Goal: Task Accomplishment & Management: Complete application form

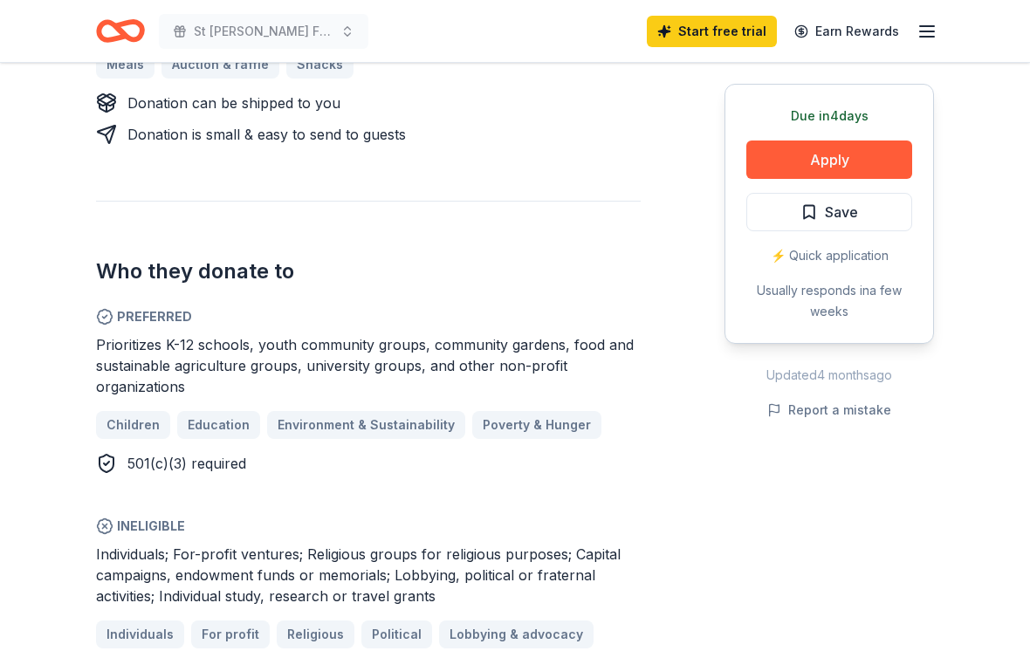
scroll to position [855, 0]
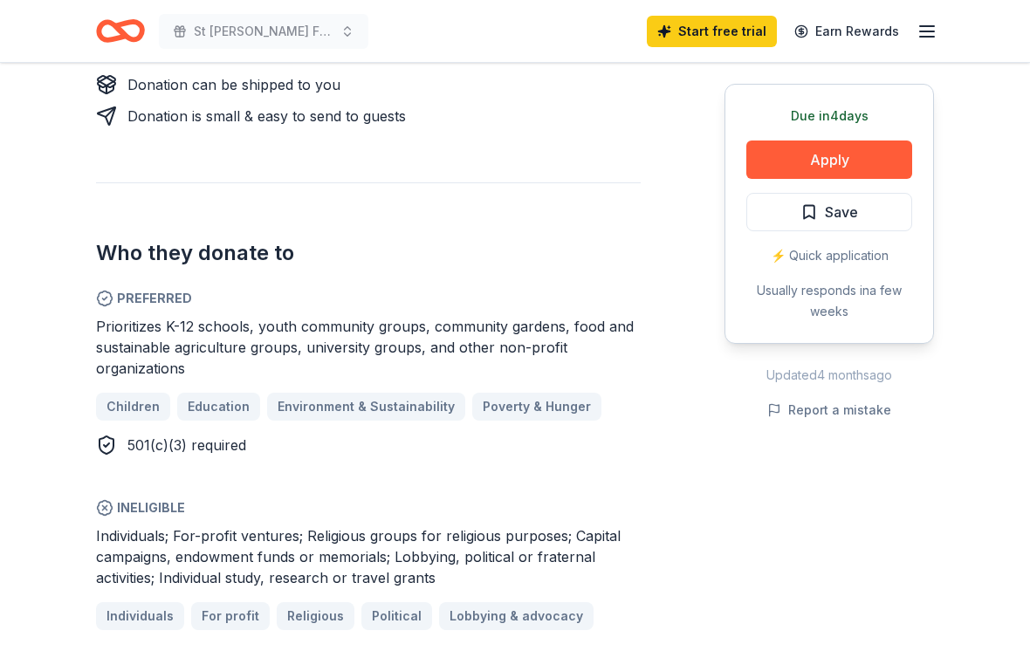
click at [836, 161] on button "Apply" at bounding box center [829, 160] width 166 height 38
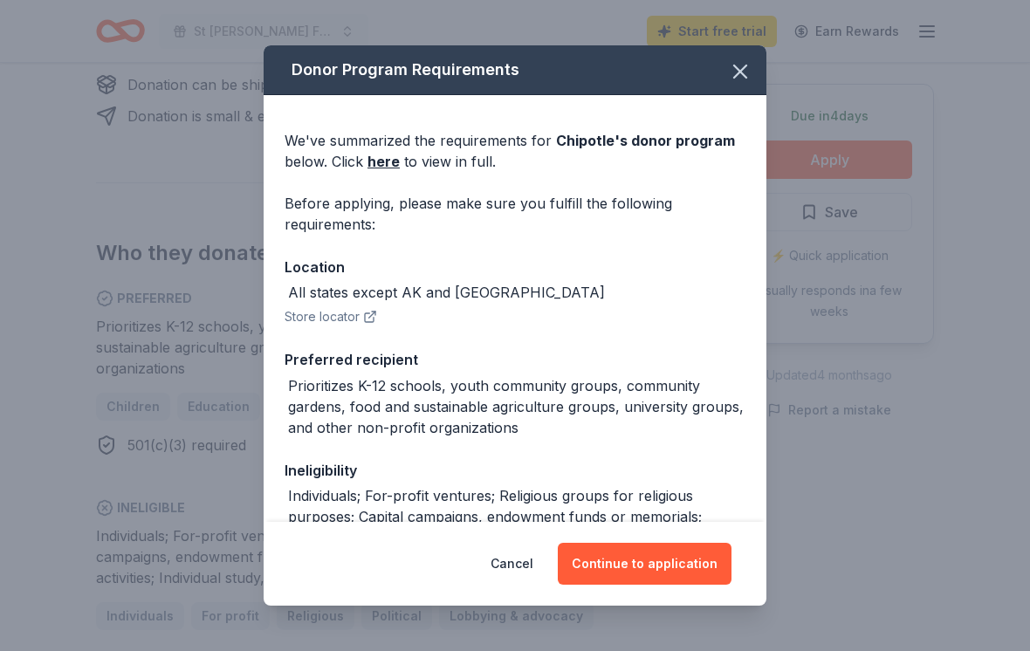
click at [658, 585] on button "Continue to application" at bounding box center [645, 564] width 174 height 42
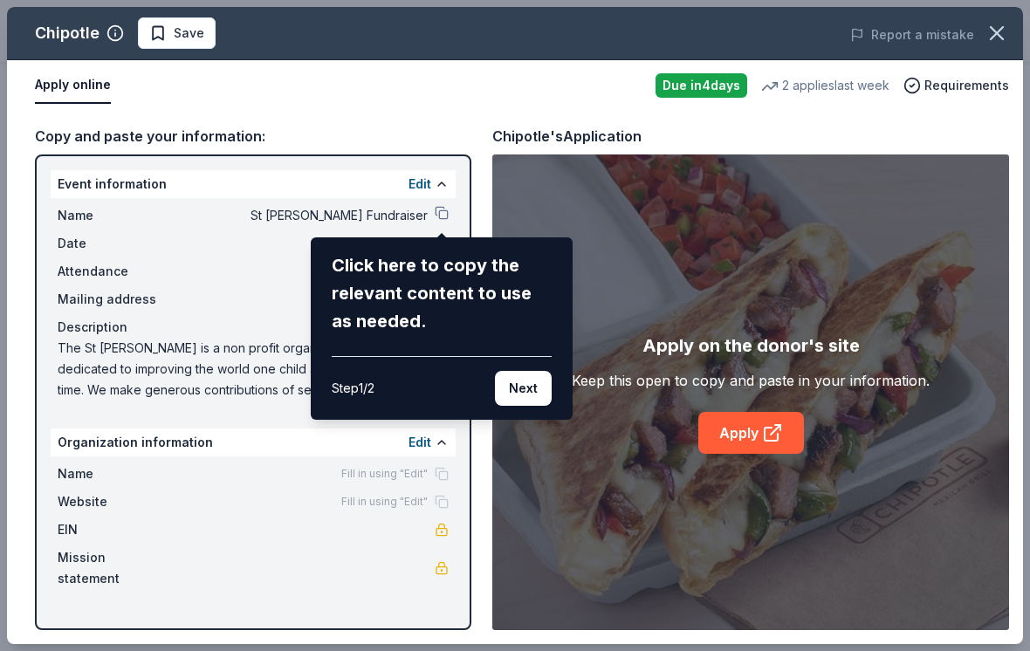
click at [532, 387] on button "Next" at bounding box center [523, 388] width 57 height 35
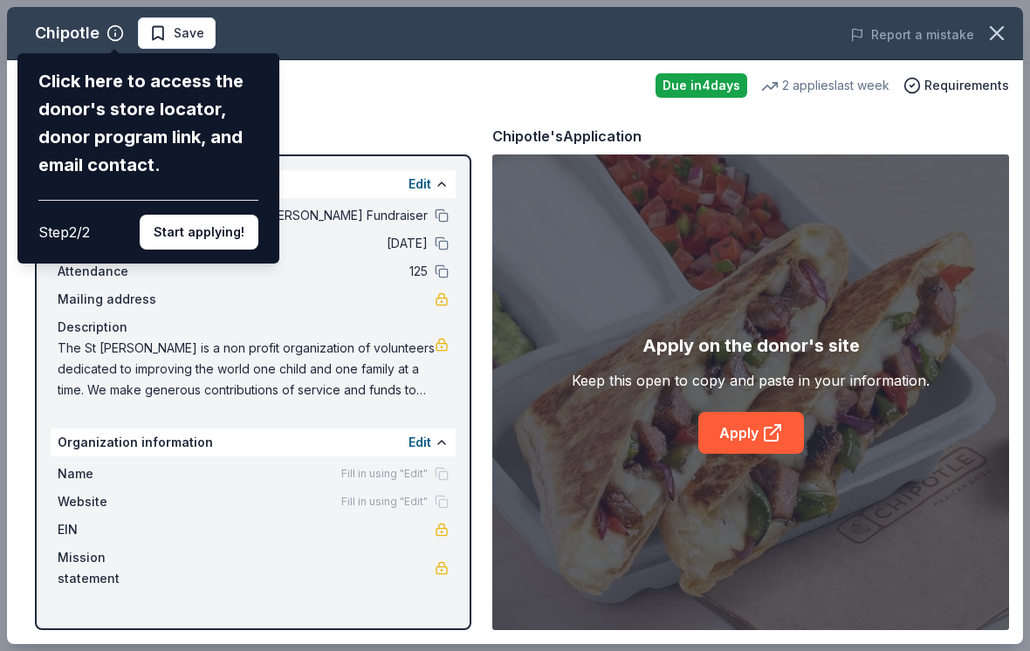
click at [203, 215] on button "Start applying!" at bounding box center [199, 232] width 119 height 35
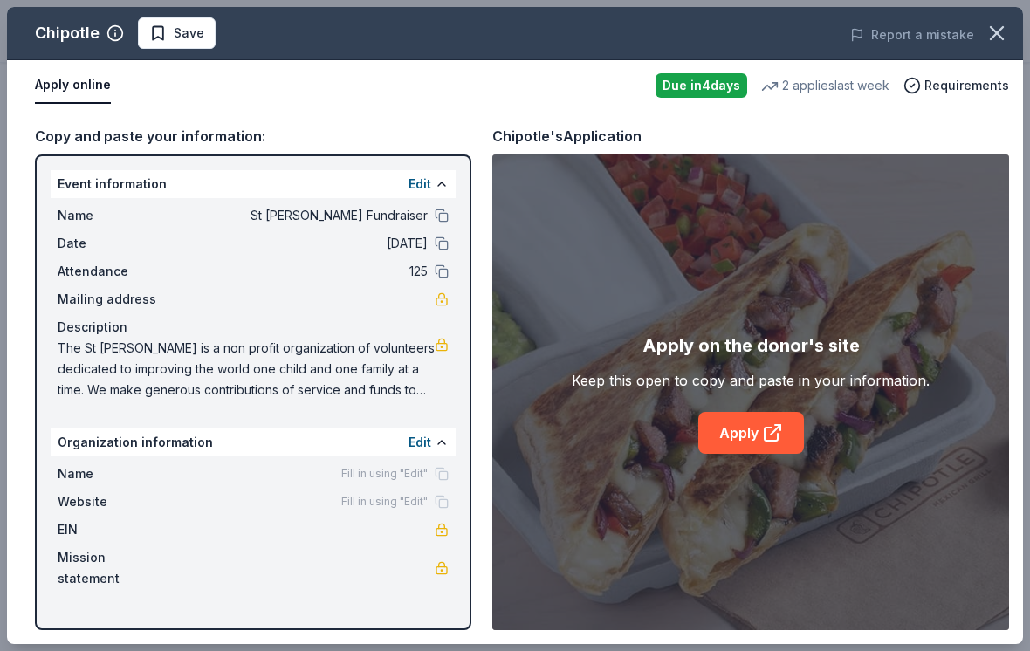
click at [438, 184] on div "Chipotle Save Report a mistake Apply online Due [DATE] 2 applies last week Requ…" at bounding box center [515, 325] width 1016 height 637
click at [702, 86] on div "Due [DATE]" at bounding box center [702, 85] width 92 height 24
click at [70, 34] on div "Chipotle" at bounding box center [67, 33] width 65 height 28
click at [972, 83] on span "Requirements" at bounding box center [966, 85] width 85 height 21
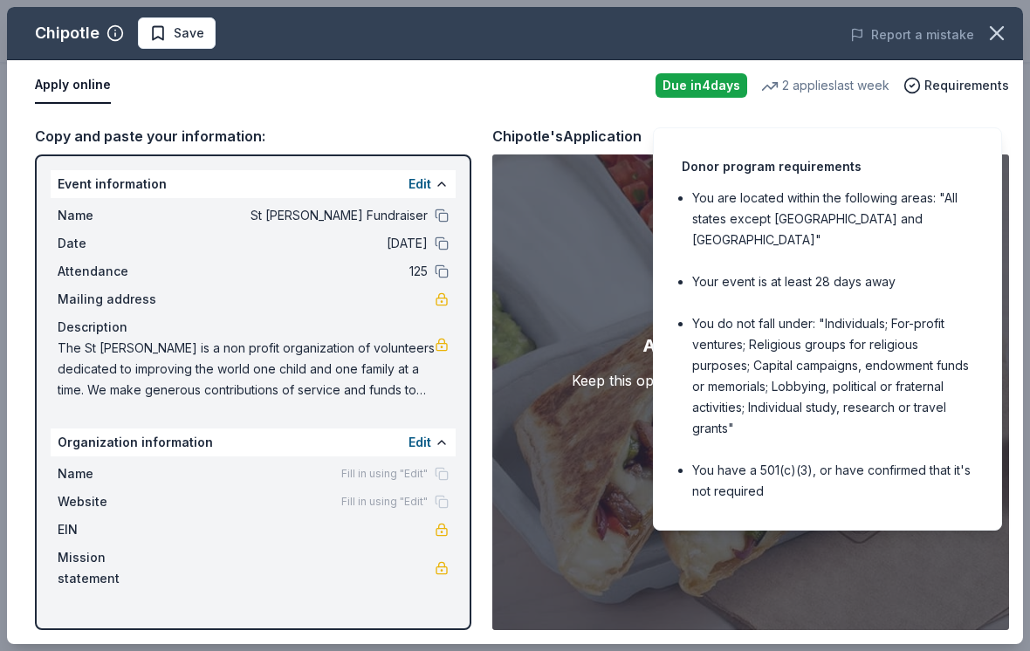
click at [981, 79] on span "Requirements" at bounding box center [966, 85] width 85 height 21
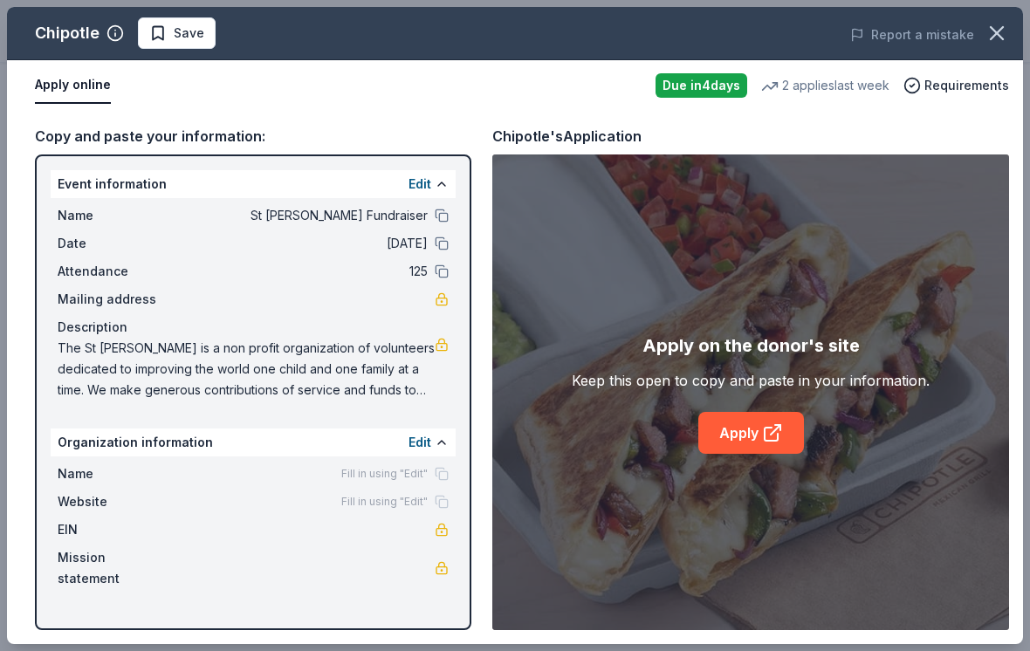
click at [826, 92] on div "2 applies last week" at bounding box center [825, 85] width 128 height 21
click at [62, 114] on div "Copy and paste your information: Event information Edit Name St [PERSON_NAME] F…" at bounding box center [515, 377] width 1016 height 533
click at [424, 182] on button "Edit" at bounding box center [420, 184] width 23 height 21
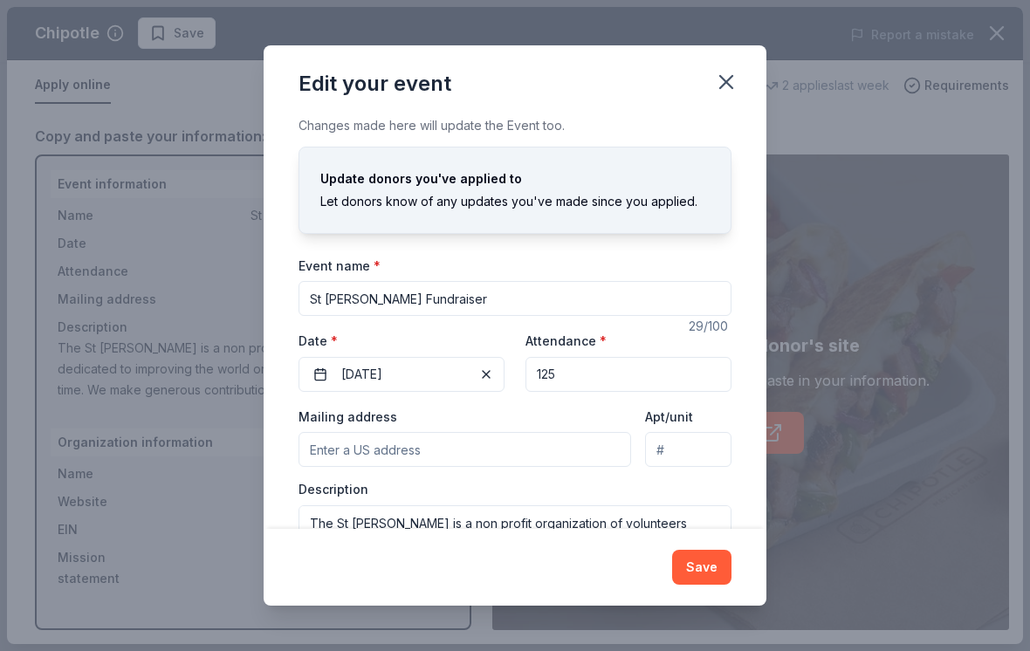
click at [520, 458] on input "Mailing address" at bounding box center [465, 449] width 333 height 35
type input "[STREET_ADDRESS]"
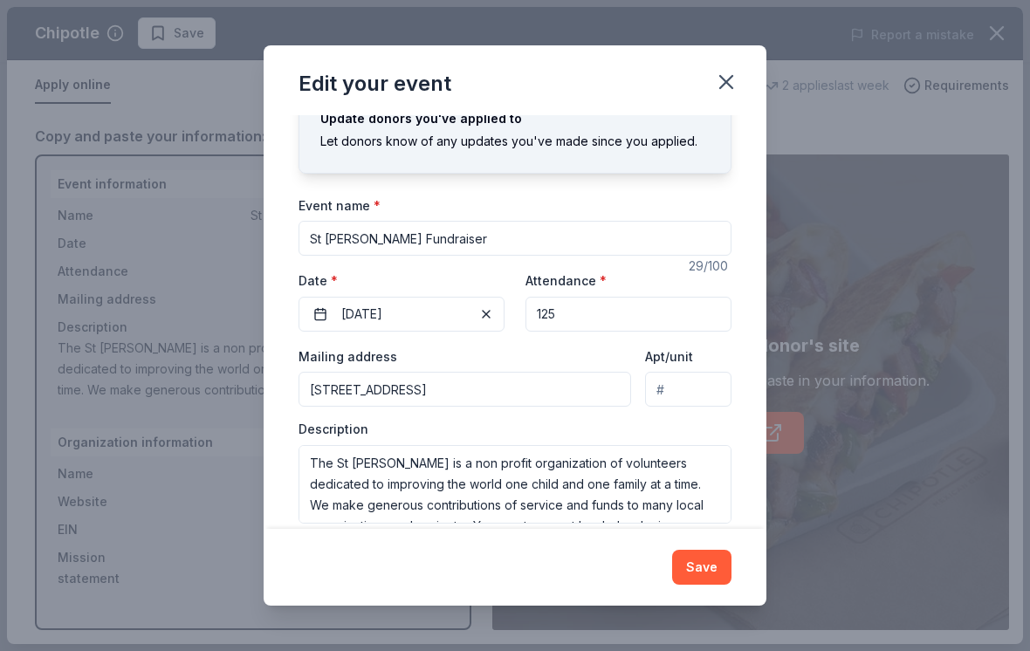
scroll to position [58, 0]
click at [701, 585] on button "Save" at bounding box center [701, 567] width 59 height 35
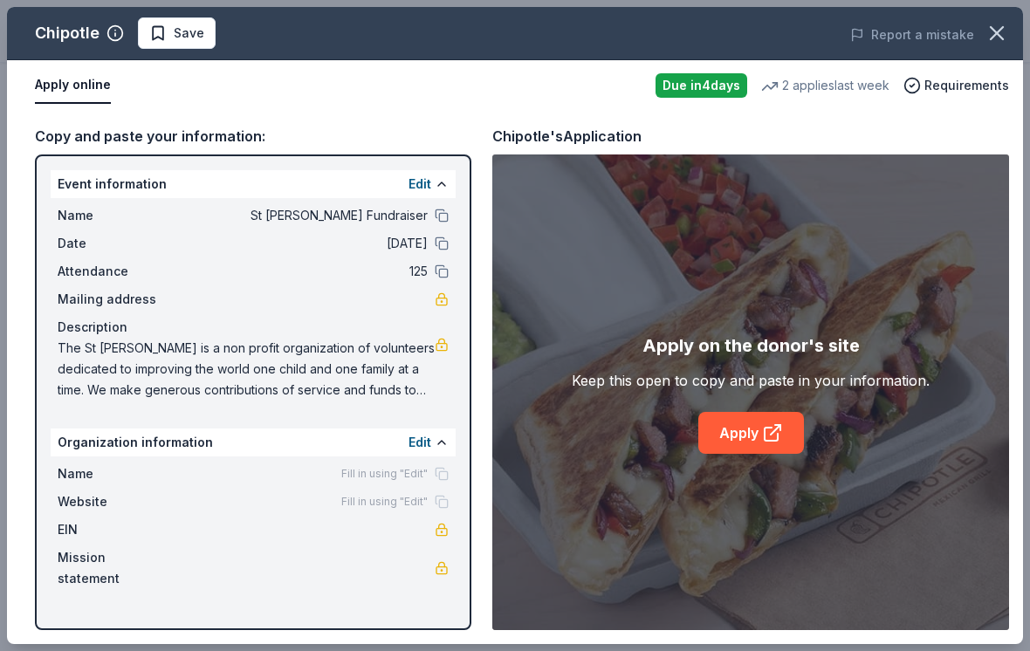
scroll to position [855, 0]
click at [55, 526] on div "Name Fill in using "Edit" Website Fill in using "Edit" EIN Mission statement" at bounding box center [253, 527] width 405 height 140
click at [99, 429] on div "Organization information Edit" at bounding box center [253, 443] width 405 height 28
click at [440, 444] on button at bounding box center [442, 443] width 14 height 14
click at [428, 435] on button "Edit" at bounding box center [420, 442] width 23 height 21
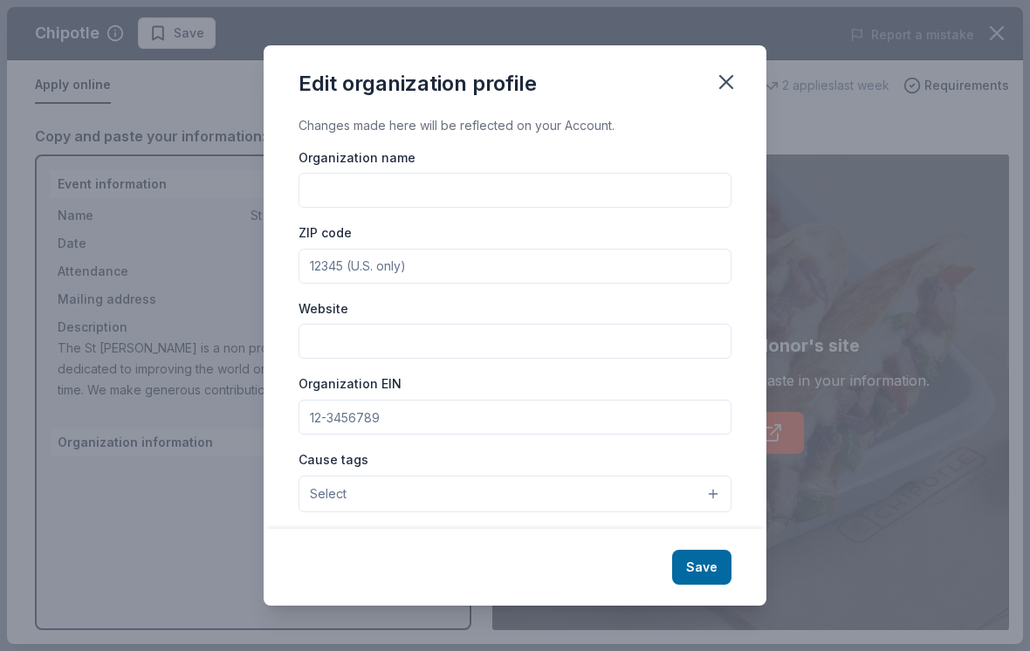
click at [719, 76] on icon "button" at bounding box center [726, 82] width 24 height 24
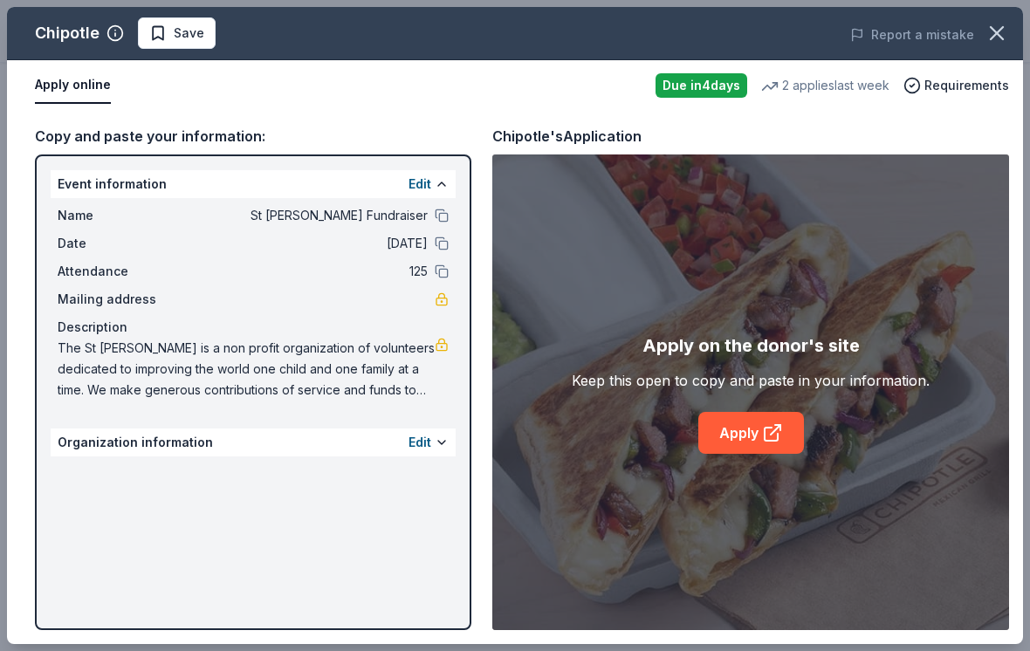
click at [815, 94] on div "2 applies last week" at bounding box center [825, 85] width 128 height 21
click at [769, 87] on icon at bounding box center [769, 86] width 17 height 17
click at [706, 79] on div "Due [DATE]" at bounding box center [702, 85] width 92 height 24
click at [918, 108] on div "Apply online Due [DATE] 2 applies last week Requirements" at bounding box center [515, 85] width 1016 height 51
click at [70, 95] on button "Apply online" at bounding box center [73, 85] width 76 height 37
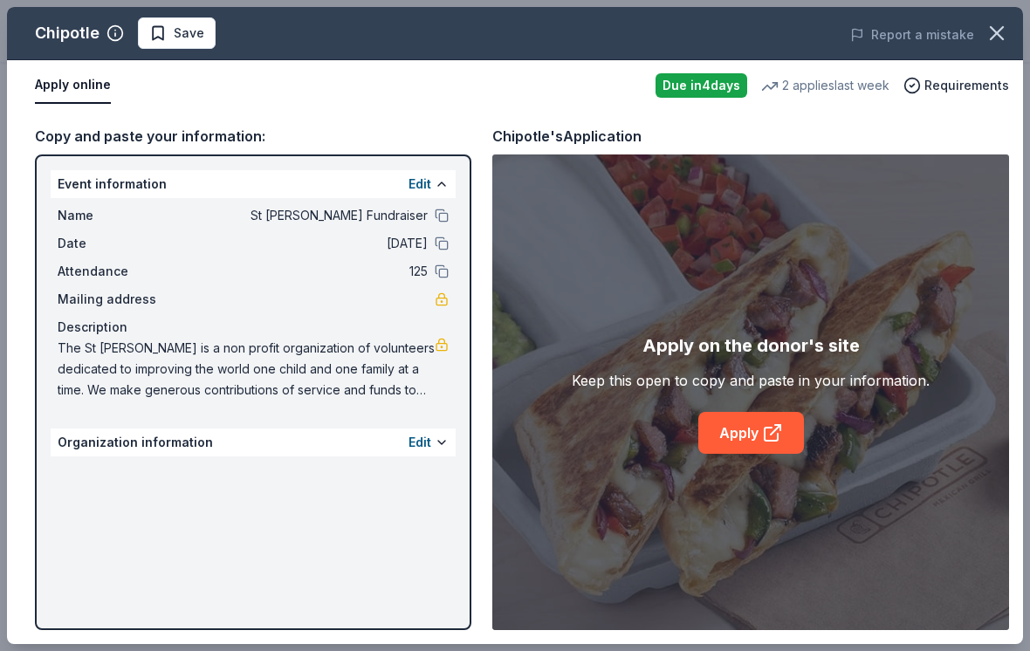
click at [70, 90] on button "Apply online" at bounding box center [73, 85] width 76 height 37
click at [763, 443] on icon at bounding box center [772, 432] width 21 height 21
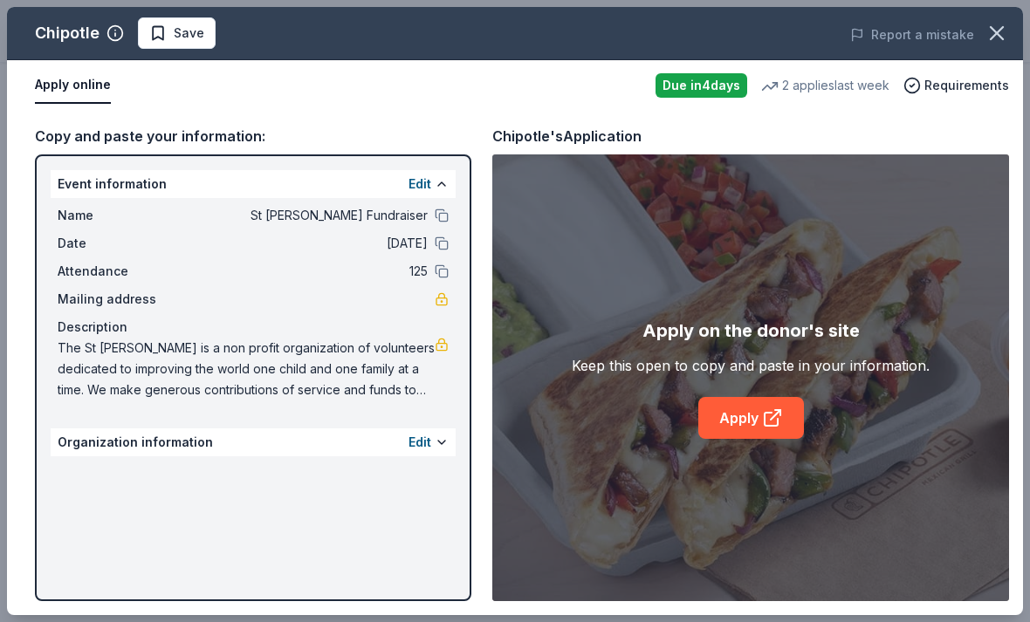
scroll to position [855, 0]
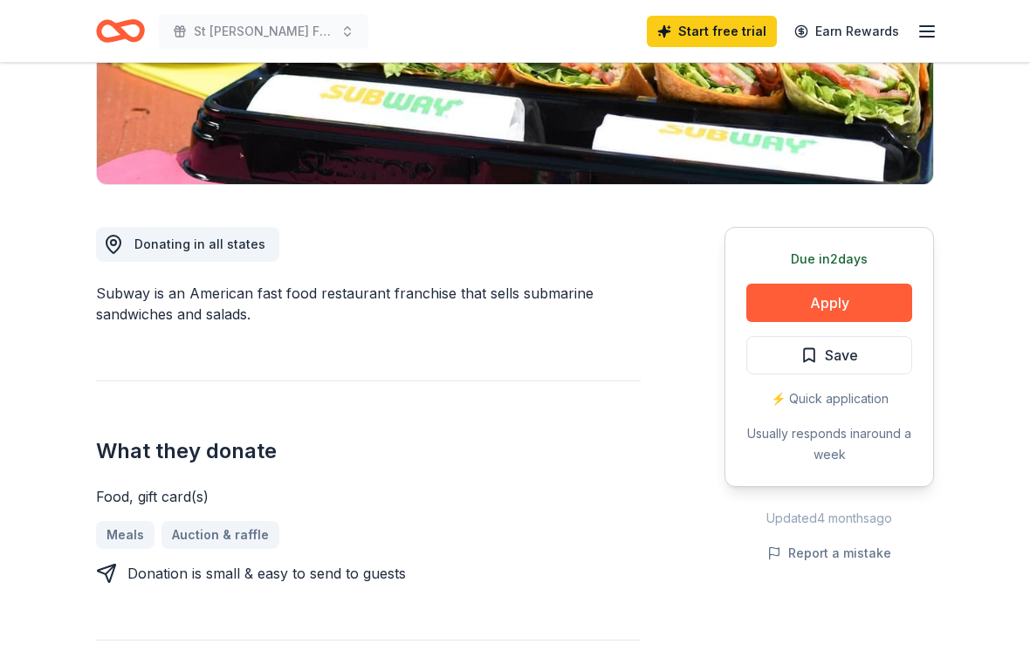
scroll to position [347, 0]
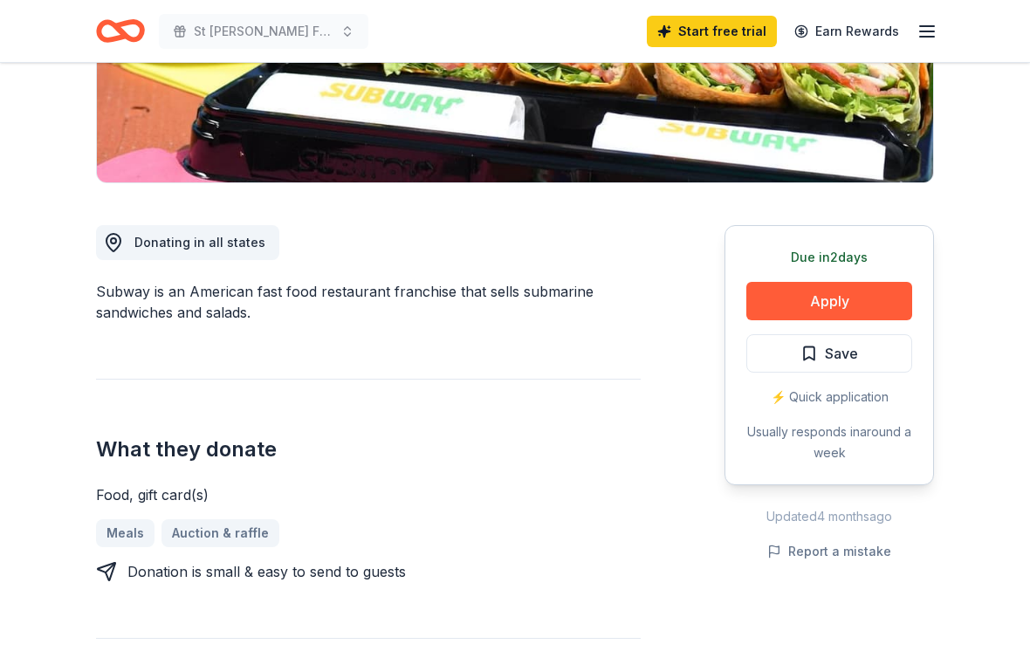
click at [826, 302] on button "Apply" at bounding box center [829, 302] width 166 height 38
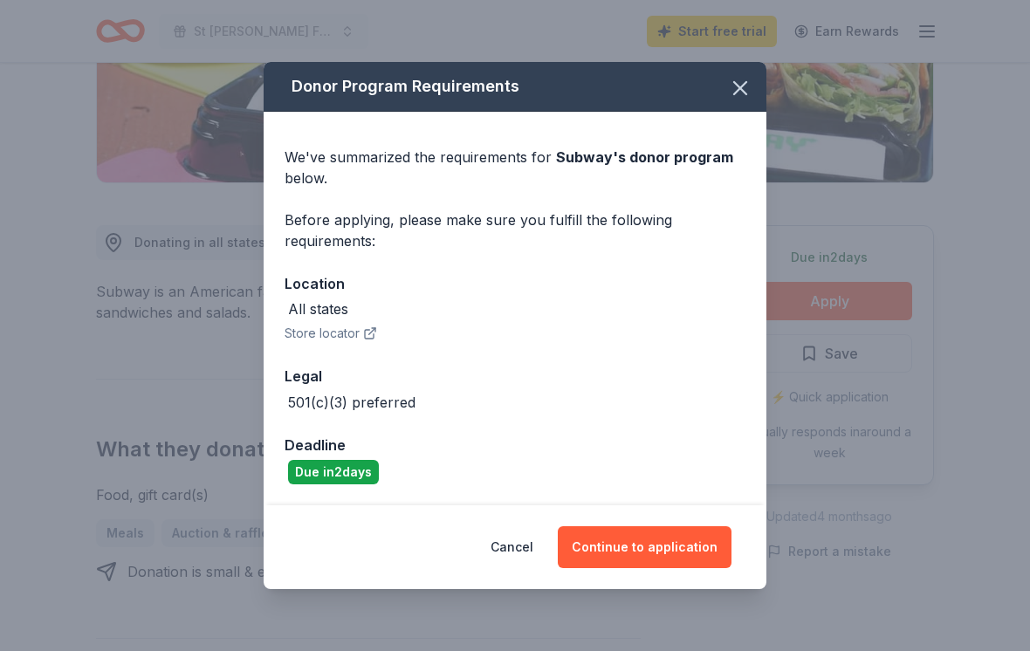
click at [652, 558] on button "Continue to application" at bounding box center [645, 547] width 174 height 42
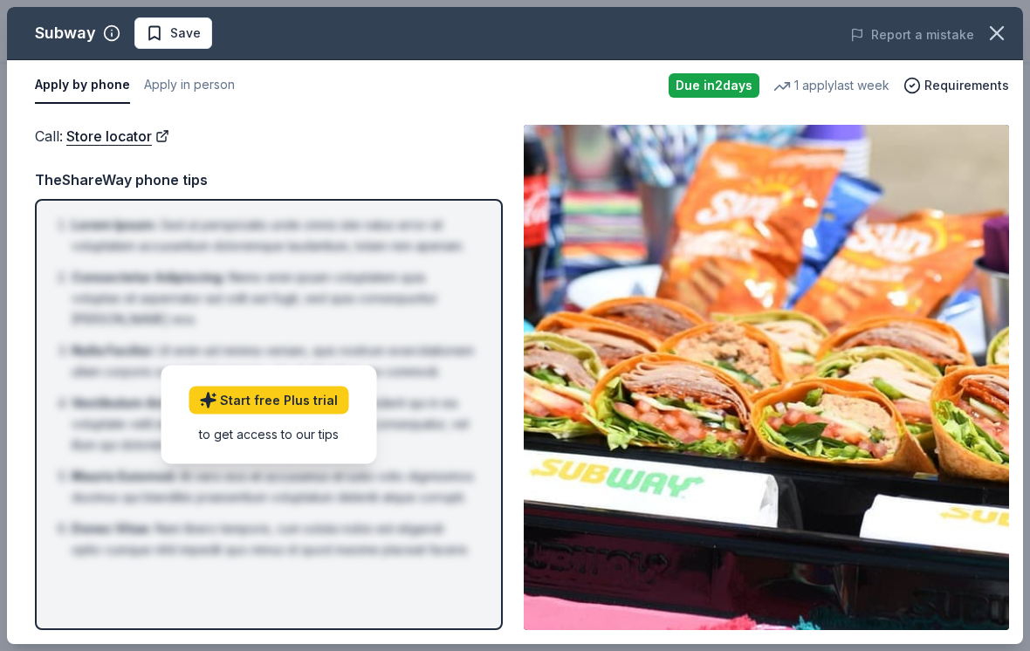
click at [275, 411] on link "Start free Plus trial" at bounding box center [269, 400] width 160 height 28
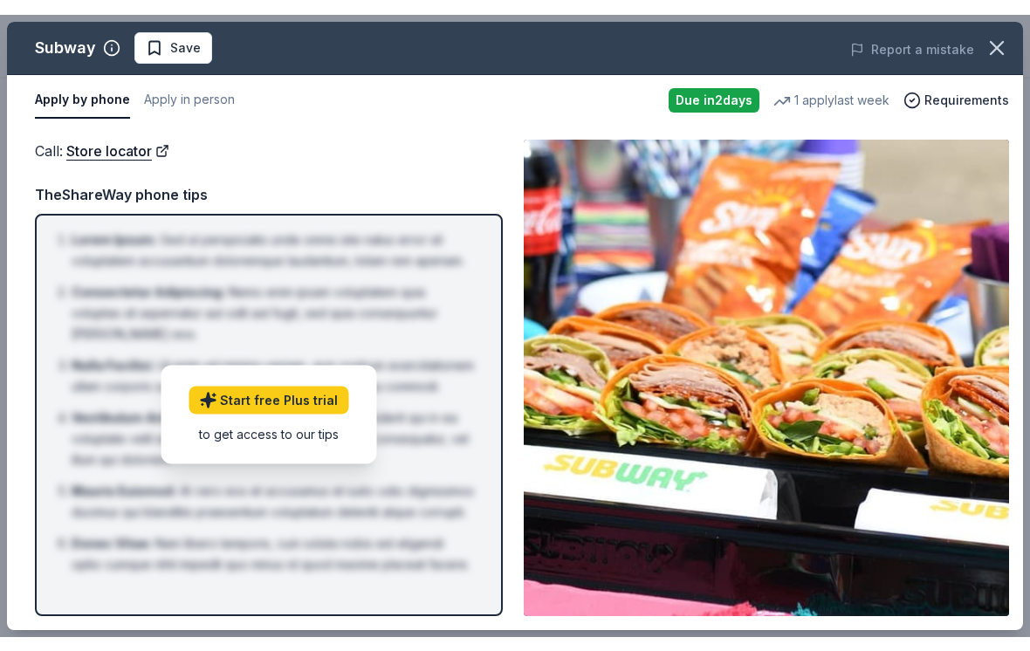
scroll to position [347, 0]
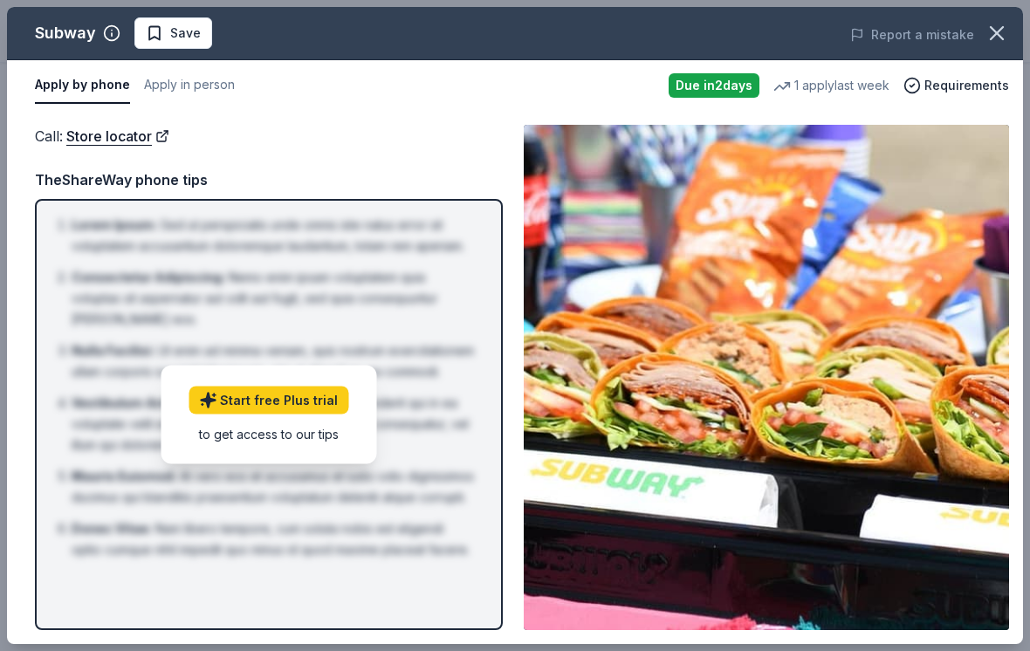
click at [710, 85] on div "Due in 2 days" at bounding box center [714, 85] width 91 height 24
click at [64, 88] on button "Apply by phone" at bounding box center [82, 85] width 95 height 37
click at [191, 103] on button "Apply in person" at bounding box center [189, 85] width 91 height 37
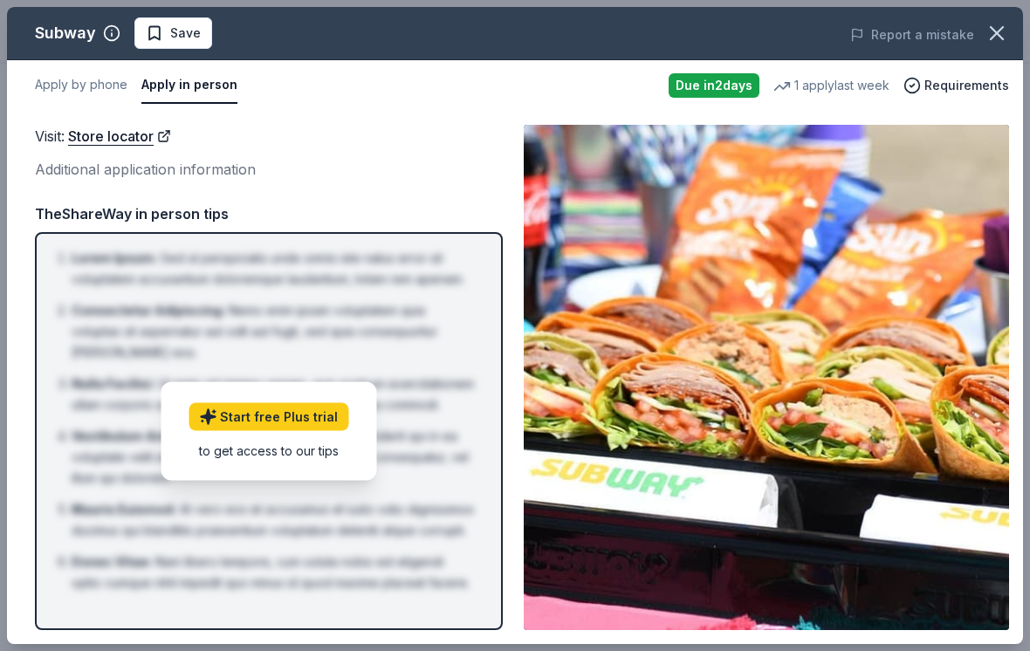
click at [67, 164] on div "Additional application information" at bounding box center [269, 169] width 468 height 23
click at [108, 137] on link "Store locator" at bounding box center [119, 136] width 103 height 23
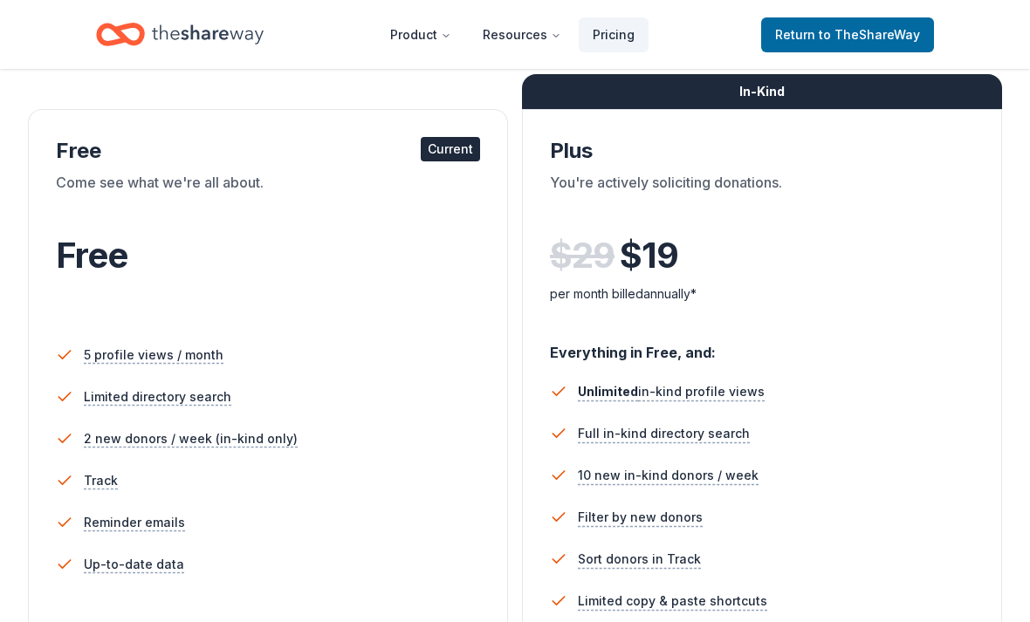
scroll to position [265, 0]
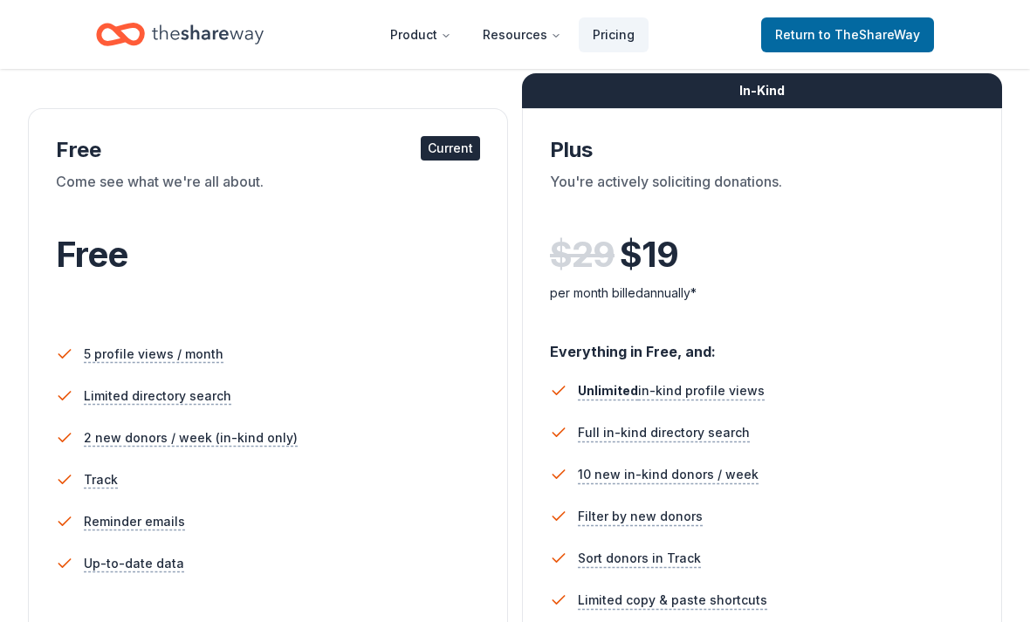
click at [450, 148] on div "Current" at bounding box center [450, 149] width 59 height 24
click at [53, 308] on div "Free Current Come see what we're all about. Free 5 profile views / month Limite…" at bounding box center [268, 423] width 480 height 628
click at [450, 150] on div "Current" at bounding box center [450, 149] width 59 height 24
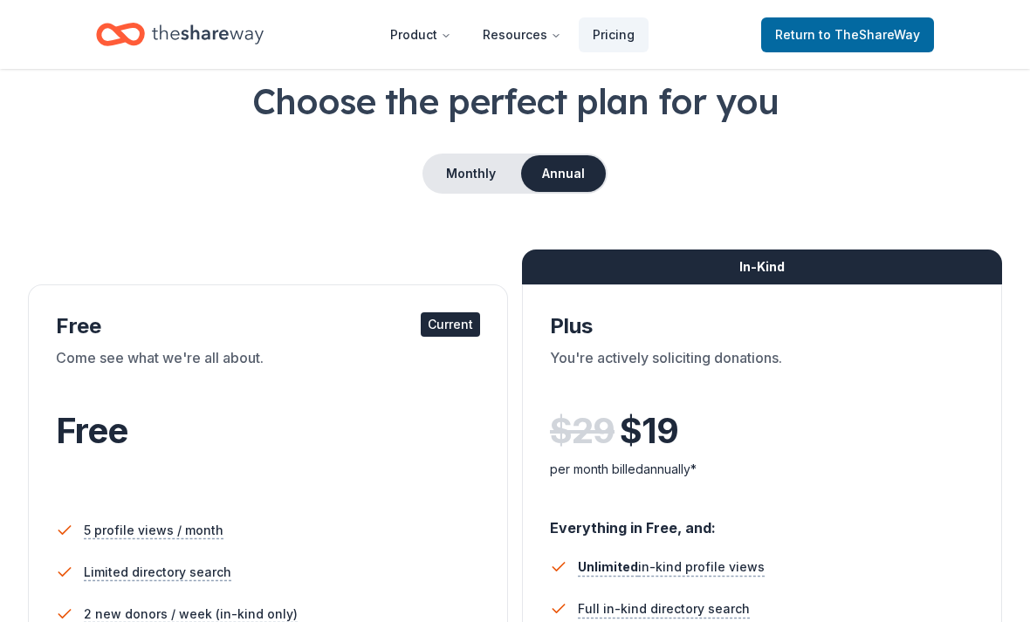
scroll to position [0, 0]
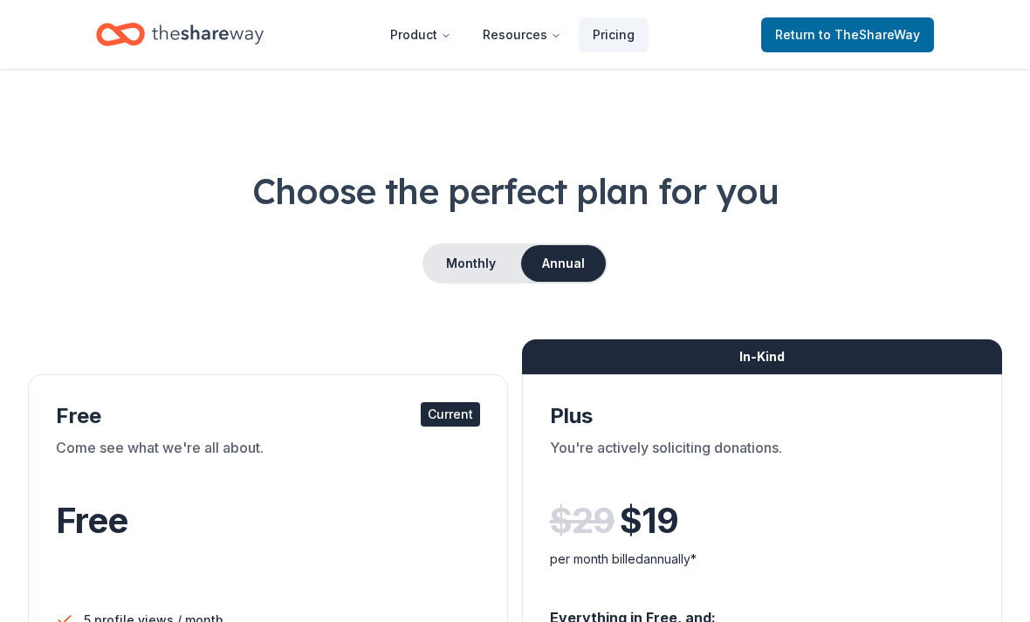
click at [448, 419] on div "Current" at bounding box center [450, 414] width 59 height 24
click at [846, 34] on span "to TheShareWay" at bounding box center [869, 34] width 101 height 15
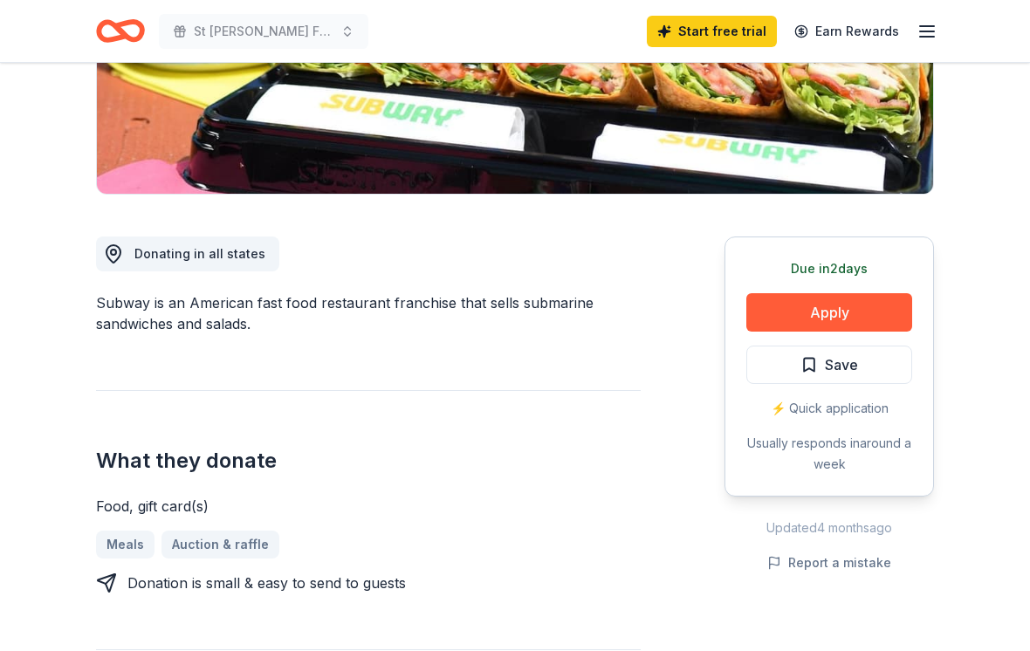
scroll to position [291, 0]
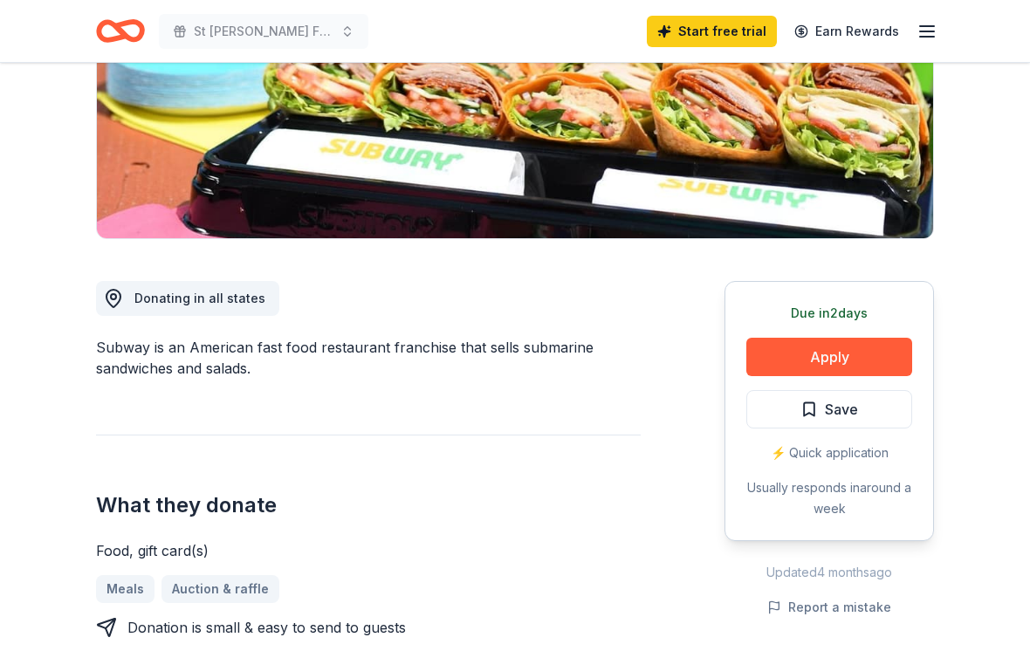
click at [840, 452] on div "⚡️ Quick application" at bounding box center [829, 453] width 166 height 21
click at [893, 351] on button "Apply" at bounding box center [829, 358] width 166 height 38
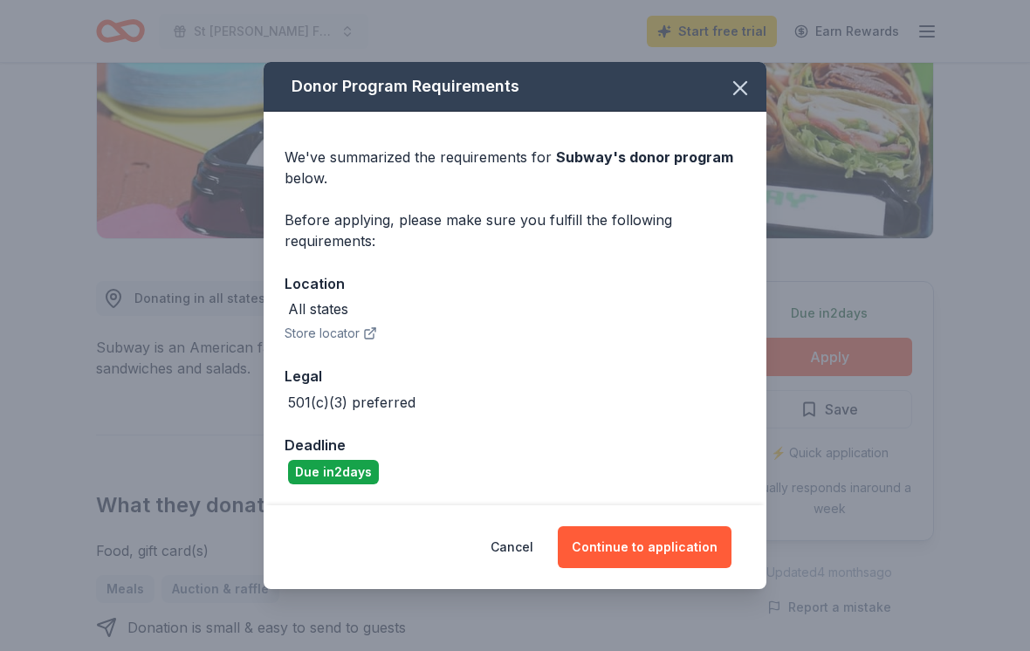
click at [603, 546] on button "Continue to application" at bounding box center [645, 547] width 174 height 42
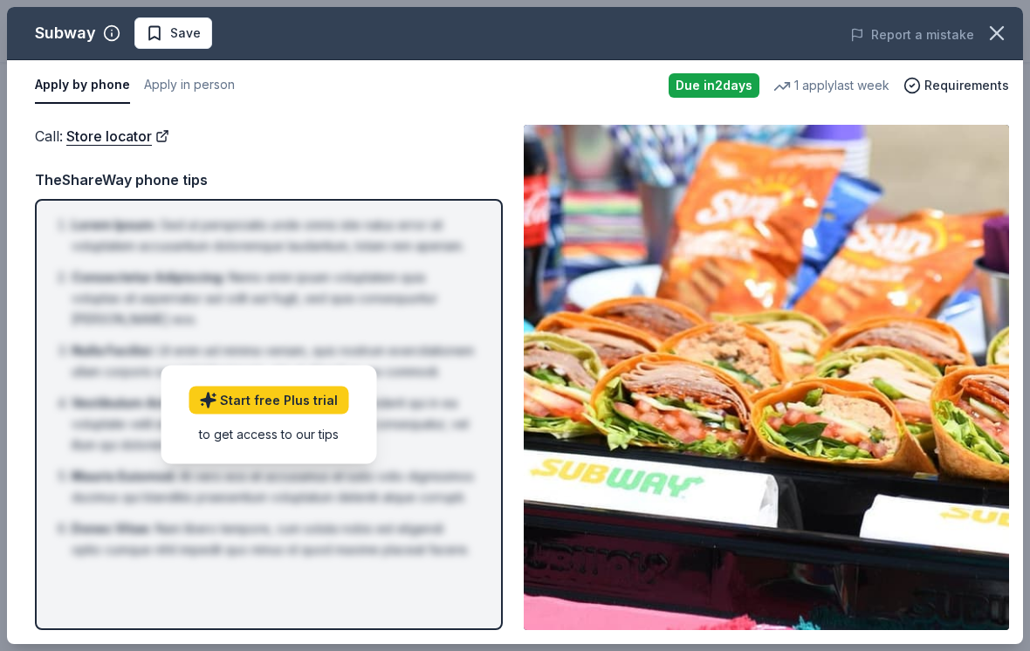
click at [708, 79] on div "Due in 2 days" at bounding box center [714, 85] width 91 height 24
click at [848, 80] on div "1 apply last week" at bounding box center [831, 85] width 116 height 21
click at [914, 86] on icon "button" at bounding box center [912, 85] width 4 height 3
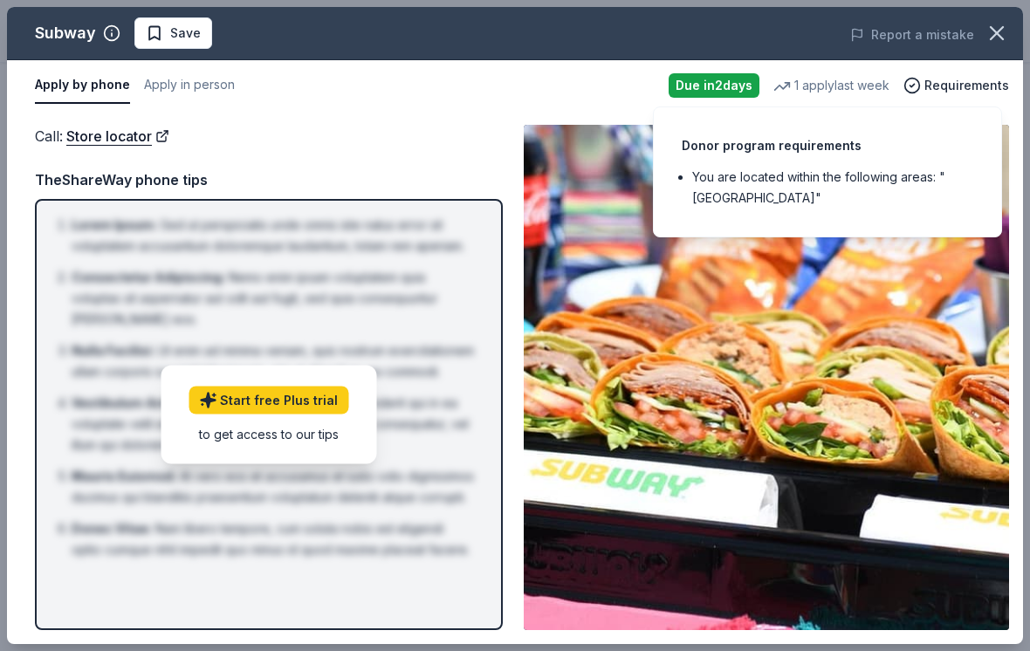
click at [880, 223] on div "Donor program requirements You are located within the following areas: "USA"" at bounding box center [827, 171] width 349 height 131
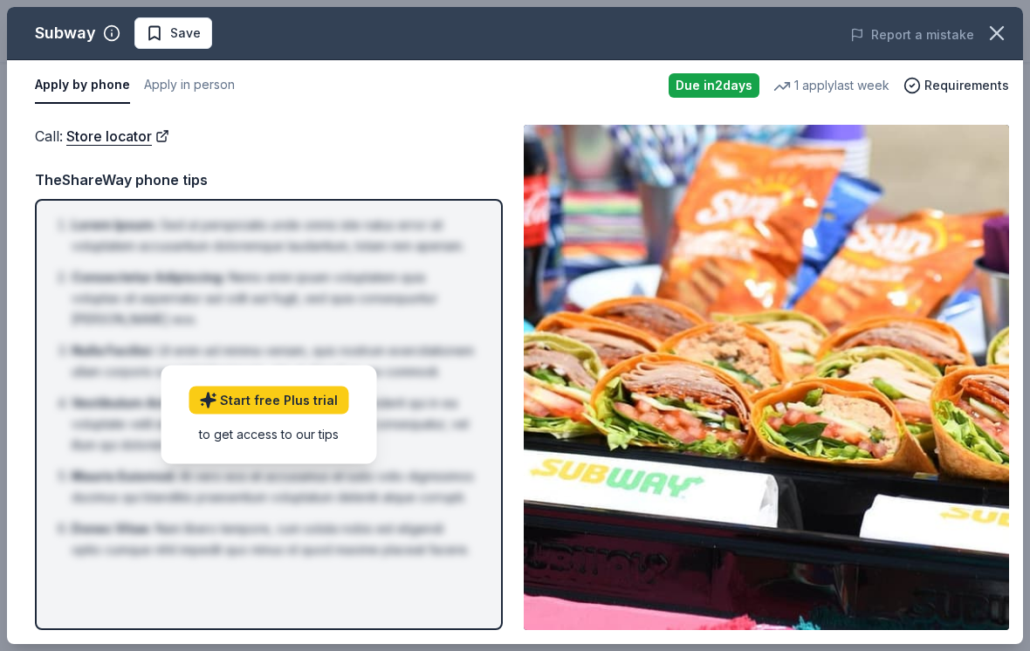
click at [69, 79] on button "Apply by phone" at bounding box center [82, 85] width 95 height 37
click at [327, 438] on div "to get access to our tips" at bounding box center [269, 433] width 160 height 18
click at [475, 375] on li "Nulla Facilisi : Ut enim ad minima veniam, quis nostrum exercitationem ullam co…" at bounding box center [274, 361] width 405 height 42
click at [188, 77] on button "Apply in person" at bounding box center [189, 85] width 91 height 37
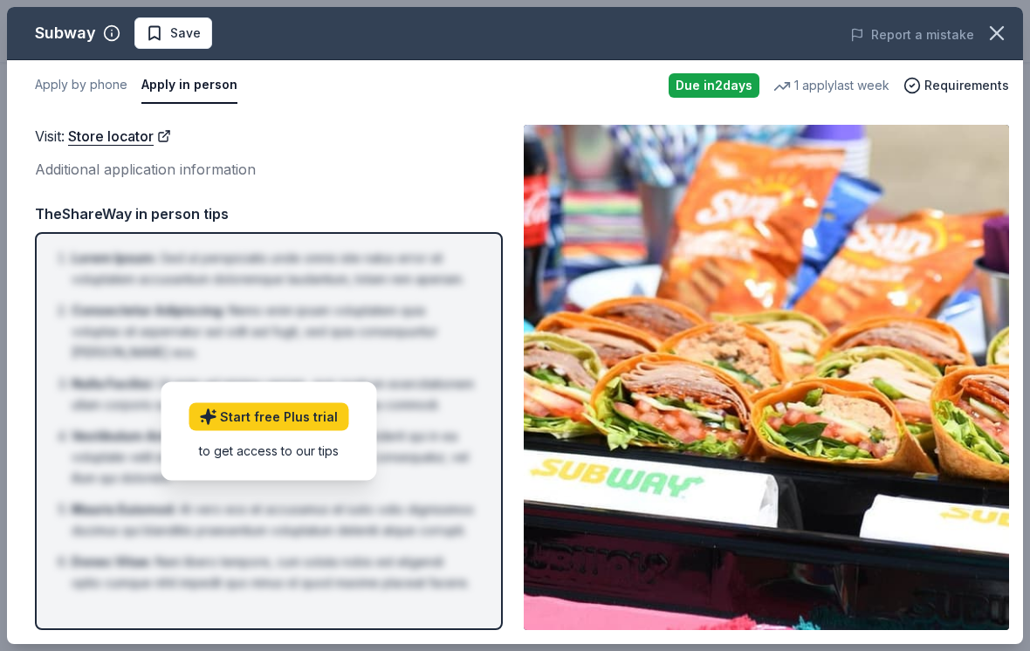
click at [181, 87] on button "Apply in person" at bounding box center [189, 85] width 96 height 37
click at [110, 139] on link "Store locator" at bounding box center [119, 136] width 103 height 23
click at [915, 45] on button "Report a mistake" at bounding box center [912, 34] width 124 height 21
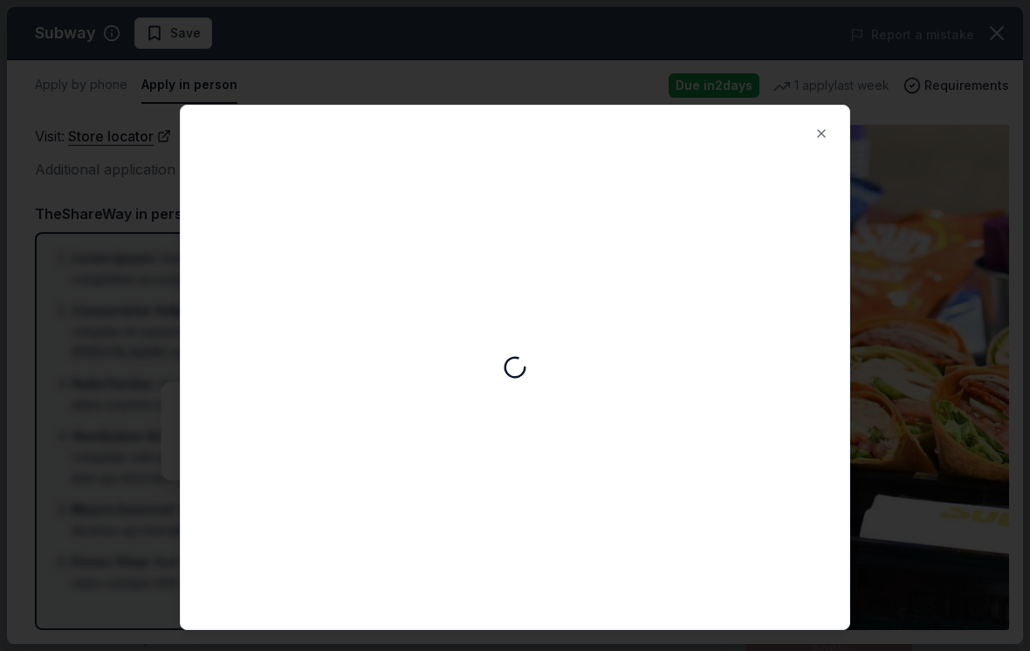
scroll to position [0, 0]
click at [819, 133] on button "Close" at bounding box center [821, 133] width 35 height 35
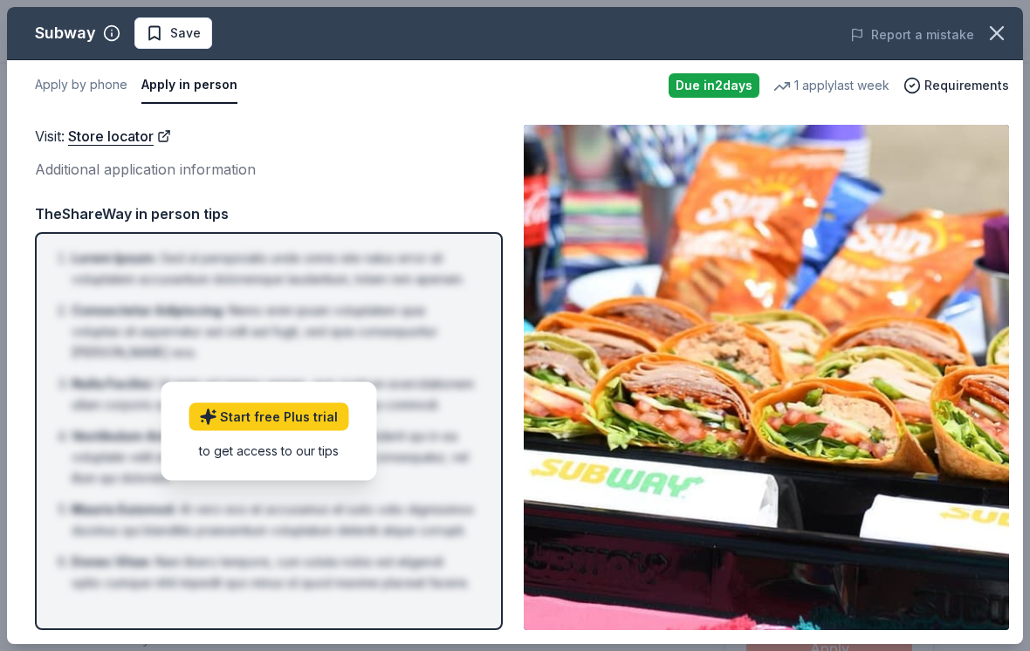
click at [105, 168] on div "Additional application information" at bounding box center [269, 169] width 468 height 23
click at [176, 38] on span "Save" at bounding box center [185, 33] width 31 height 21
click at [72, 26] on div "Subway" at bounding box center [65, 33] width 61 height 28
click at [113, 33] on icon "button" at bounding box center [111, 32] width 17 height 17
